Goal: Check status: Check status

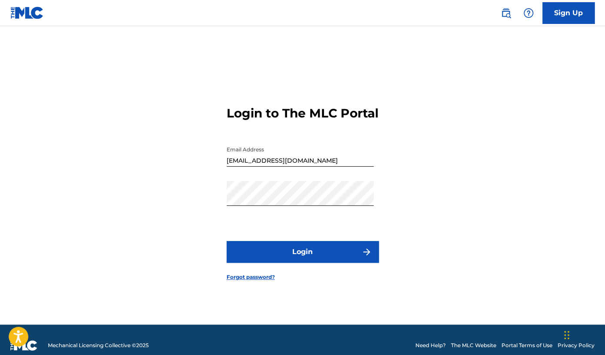
click at [309, 258] on button "Login" at bounding box center [303, 252] width 152 height 22
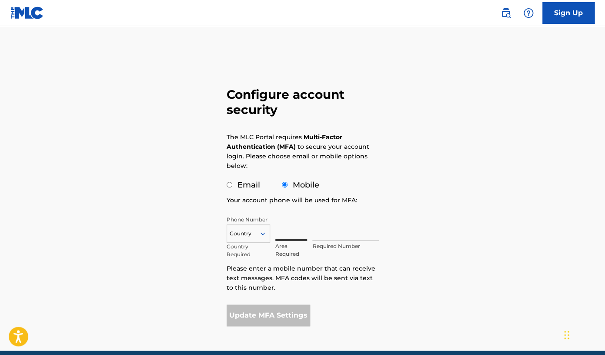
click at [289, 237] on input "text" at bounding box center [291, 228] width 32 height 25
click at [230, 188] on input "Email" at bounding box center [230, 185] width 6 height 6
radio input "true"
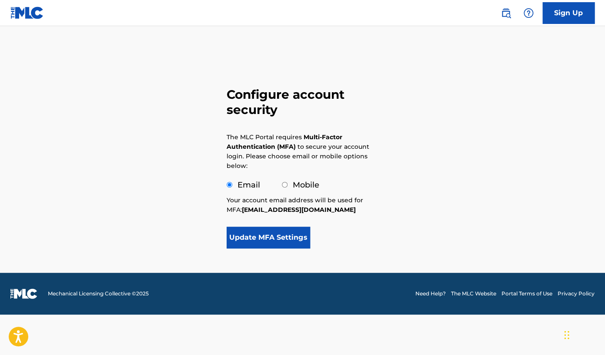
click at [263, 240] on button "Update MFA Settings" at bounding box center [269, 238] width 84 height 22
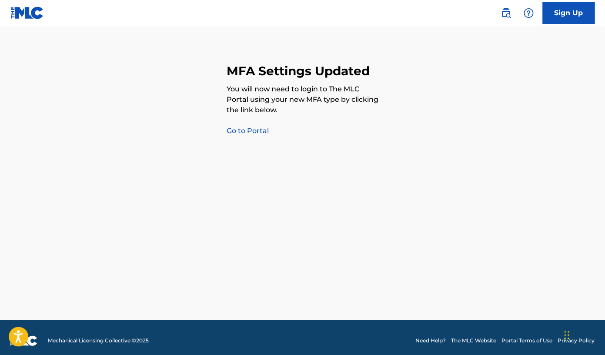
click at [241, 131] on link "Go to Portal" at bounding box center [248, 131] width 42 height 8
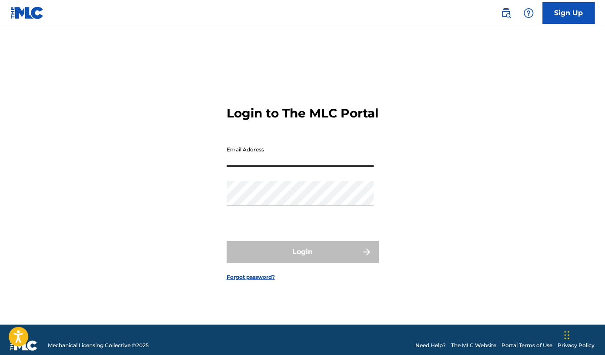
click at [256, 165] on input "Email Address" at bounding box center [300, 154] width 147 height 25
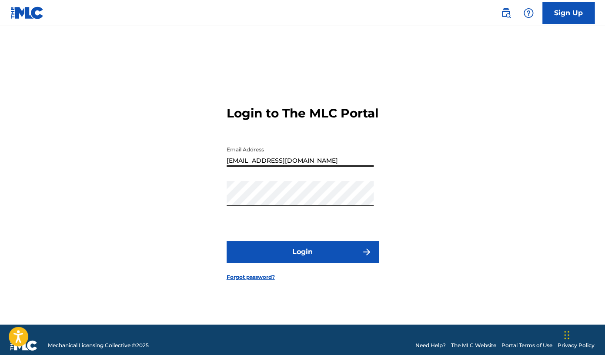
type input "[EMAIL_ADDRESS][DOMAIN_NAME]"
click at [294, 259] on button "Login" at bounding box center [303, 252] width 152 height 22
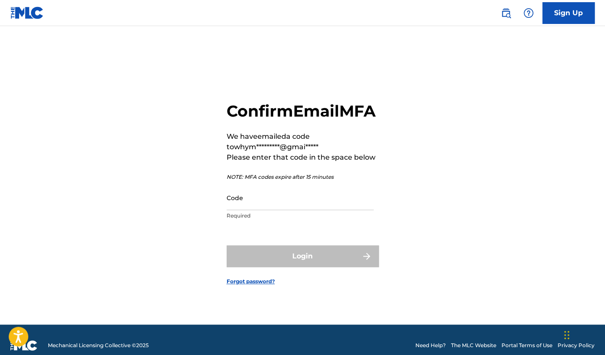
click at [299, 221] on div "Code Required" at bounding box center [300, 204] width 147 height 39
click at [295, 210] on input "Code" at bounding box center [300, 197] width 147 height 25
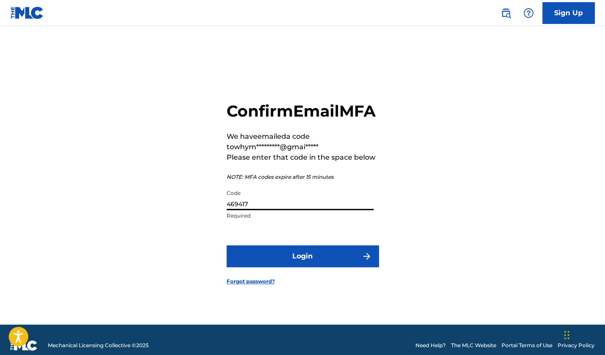
type input "469417"
click at [317, 260] on button "Login" at bounding box center [303, 256] width 152 height 22
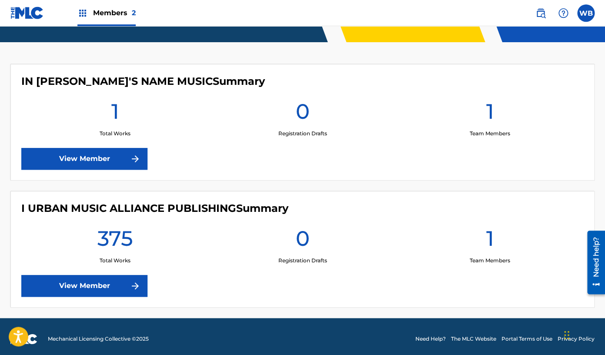
scroll to position [218, 0]
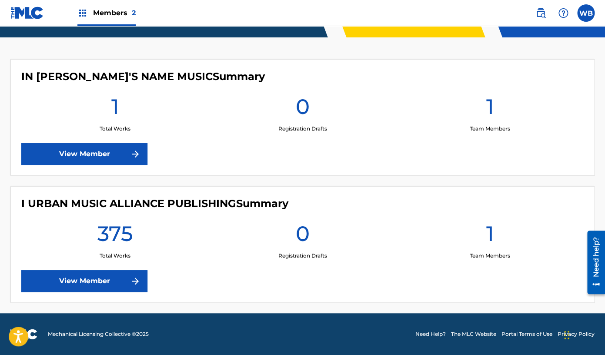
click at [102, 150] on link "View Member" at bounding box center [84, 154] width 126 height 22
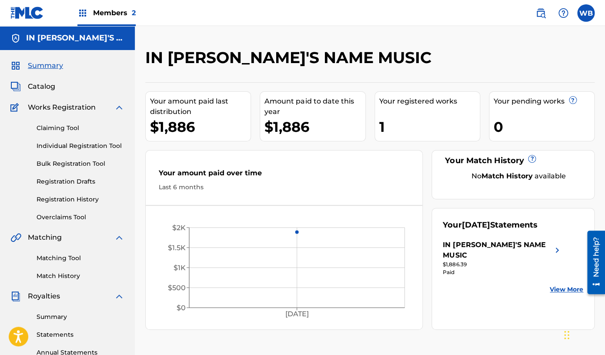
click at [201, 155] on div "Your amount paid over time Last 6 months" at bounding box center [284, 180] width 277 height 50
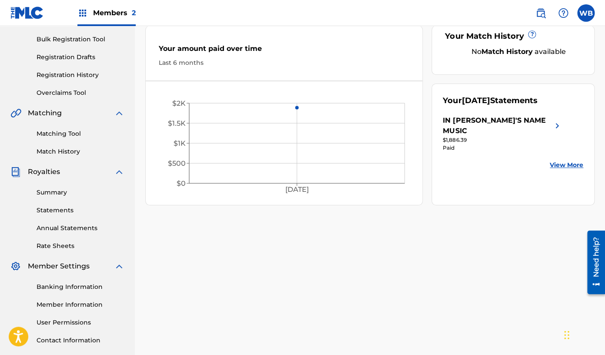
scroll to position [122, 0]
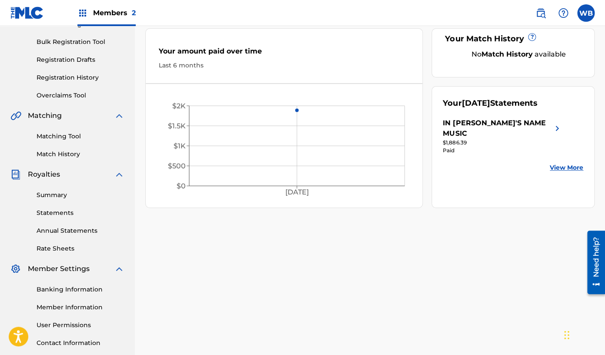
click at [567, 163] on link "View More" at bounding box center [567, 167] width 34 height 9
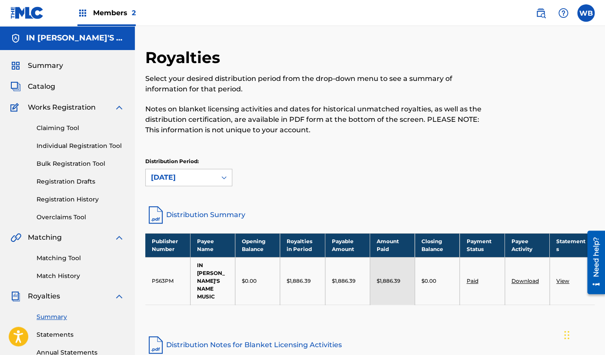
click at [538, 160] on div "Distribution Period: [DATE]" at bounding box center [370, 172] width 450 height 29
click at [41, 85] on span "Catalog" at bounding box center [41, 86] width 27 height 10
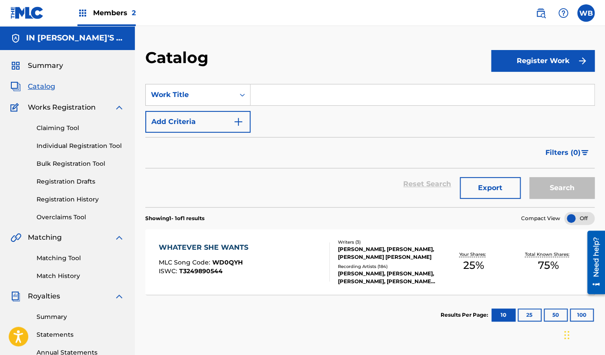
click at [348, 256] on div "[PERSON_NAME], [PERSON_NAME], [PERSON_NAME] [PERSON_NAME]" at bounding box center [387, 253] width 98 height 16
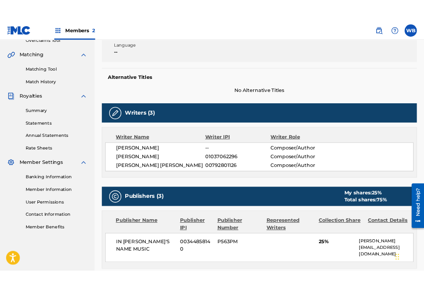
scroll to position [188, 0]
